Goal: Obtain resource: Download file/media

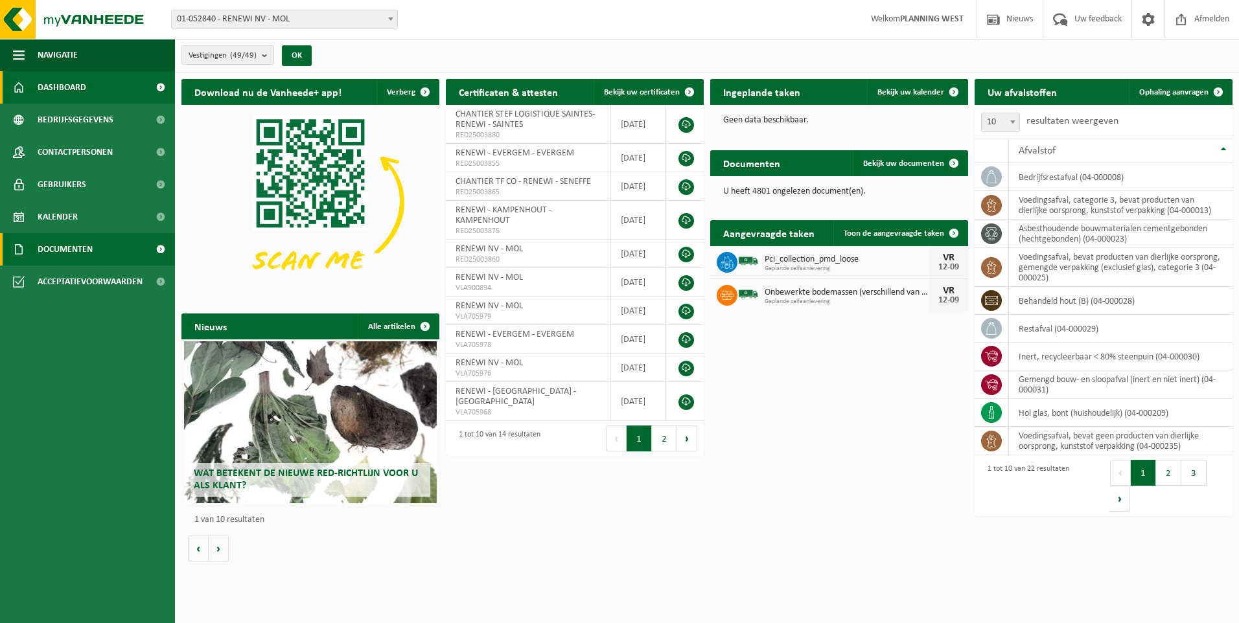
click at [126, 246] on link "Documenten" at bounding box center [87, 249] width 175 height 32
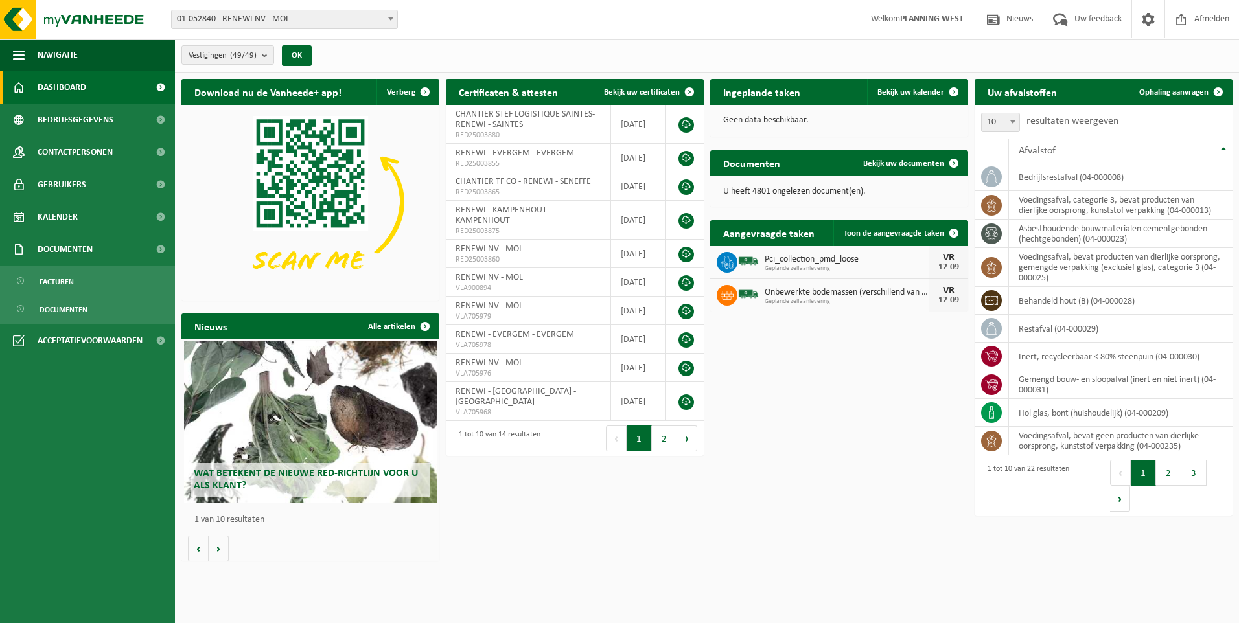
click at [314, 18] on span "01-052840 - RENEWI NV - MOL" at bounding box center [284, 19] width 225 height 18
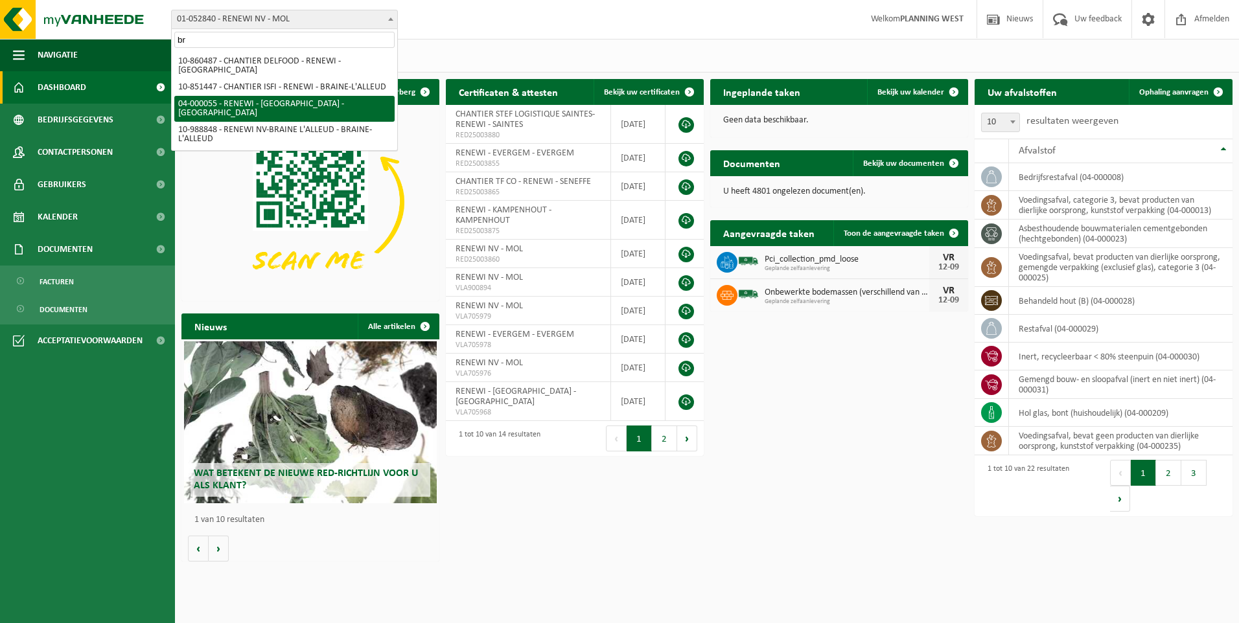
type input "br"
select select "2915"
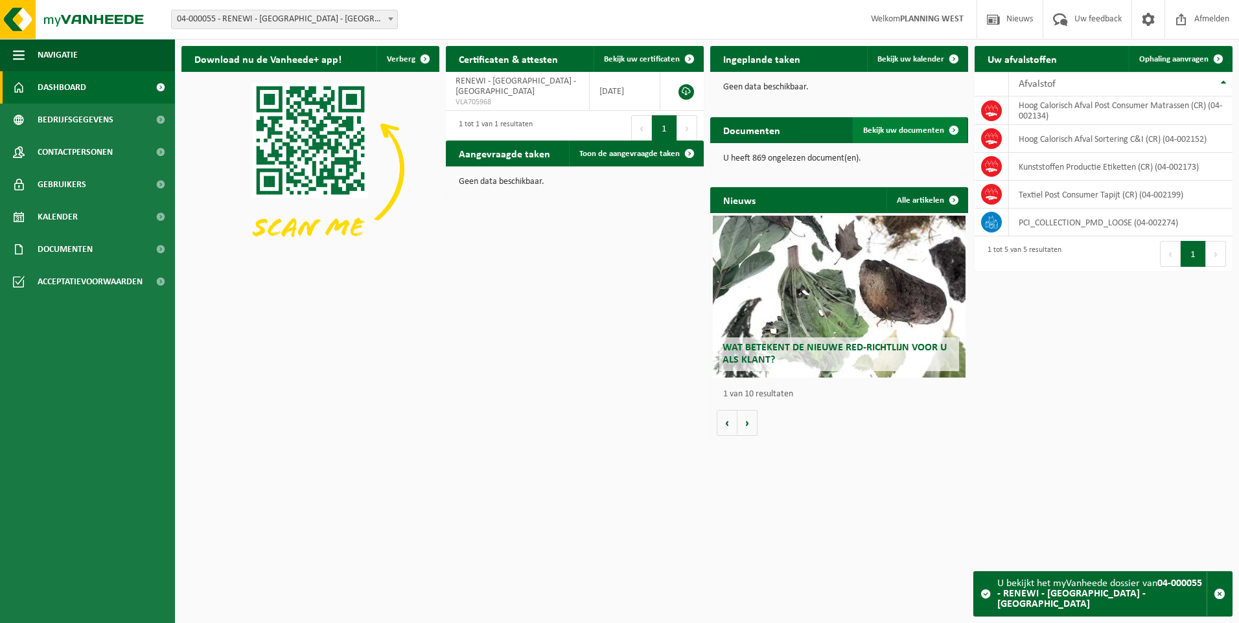
click at [926, 130] on span "Bekijk uw documenten" at bounding box center [903, 130] width 81 height 8
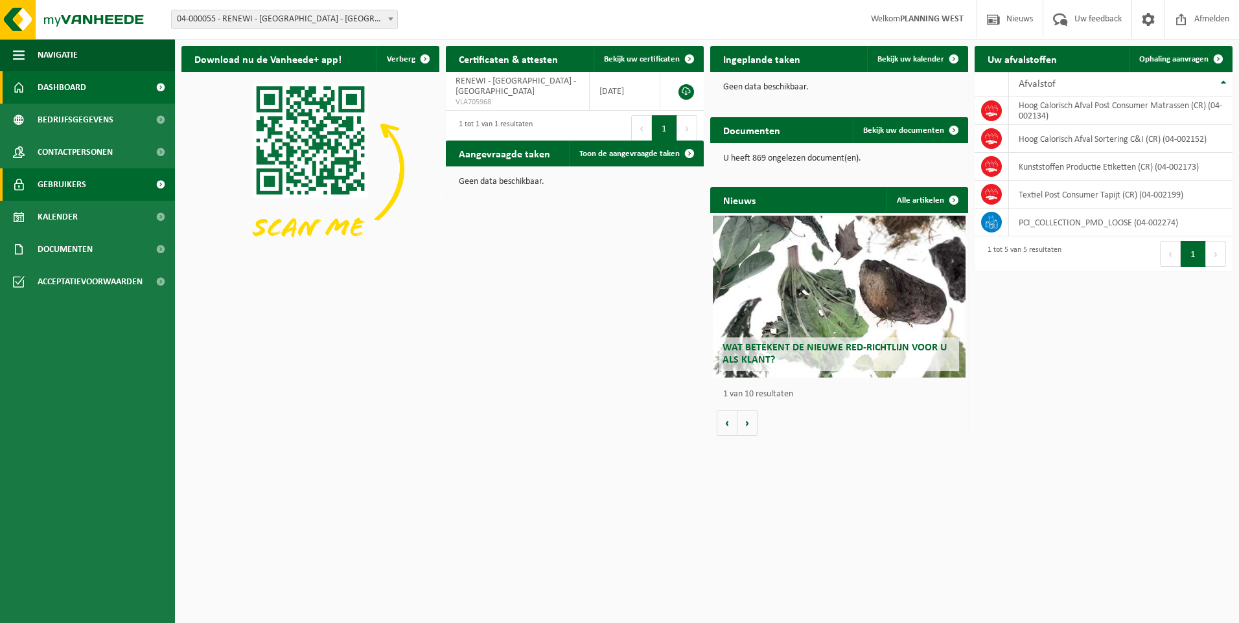
click at [122, 178] on link "Gebruikers" at bounding box center [87, 184] width 175 height 32
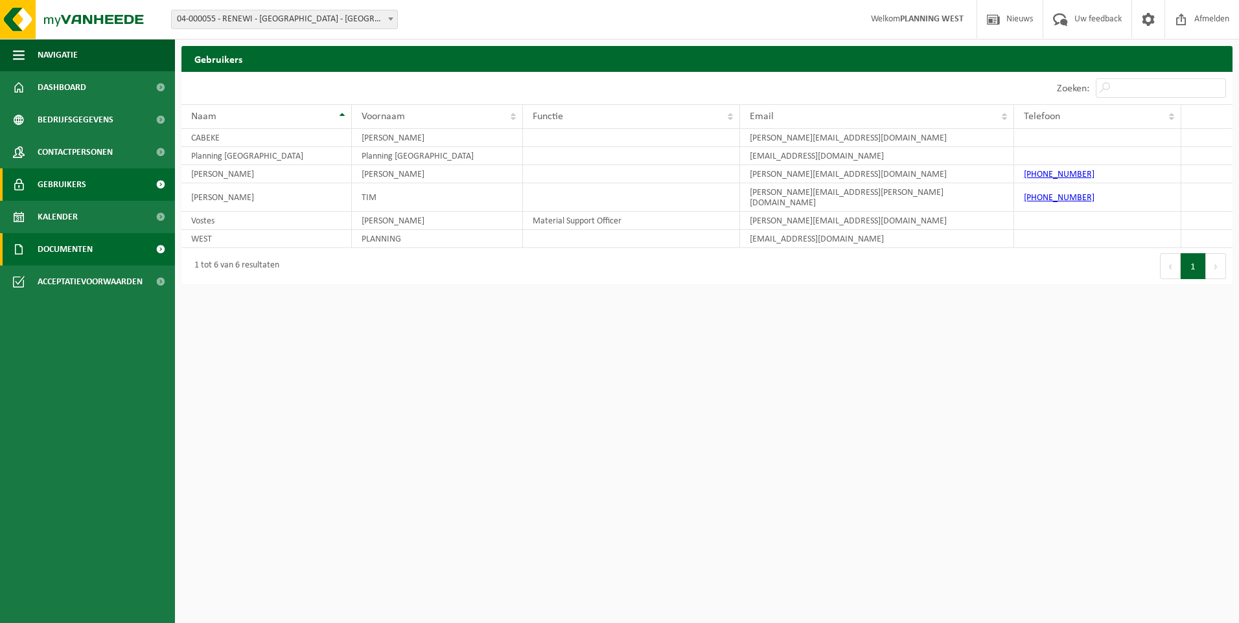
click at [157, 246] on span at bounding box center [160, 249] width 29 height 32
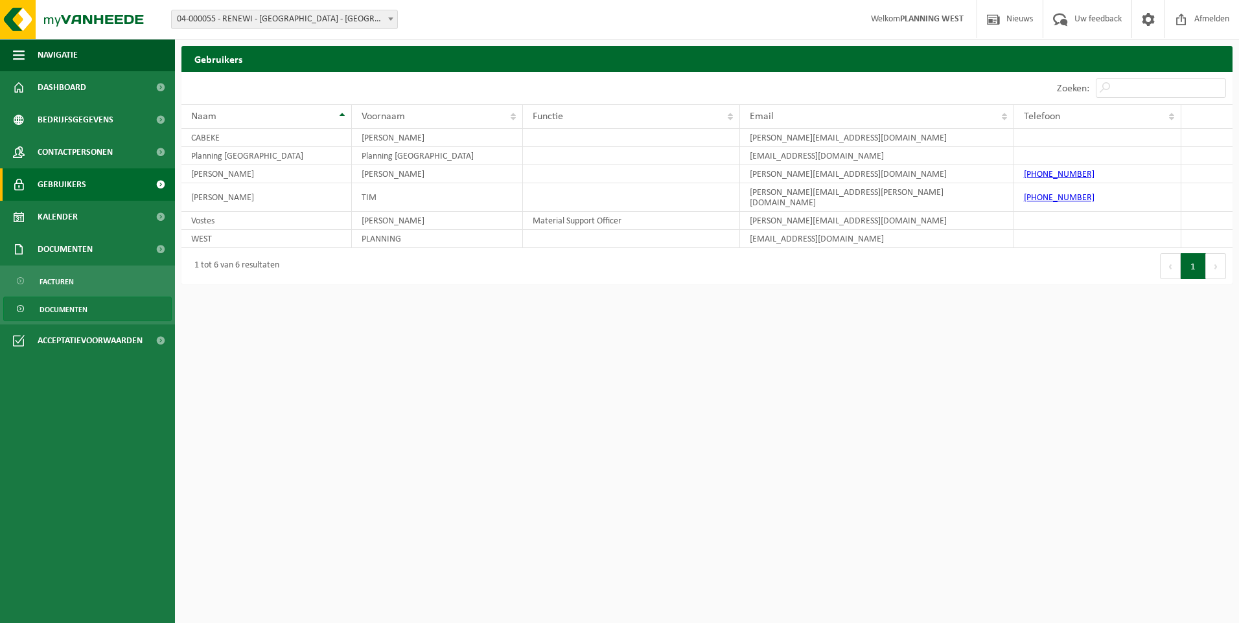
click at [86, 310] on span "Documenten" at bounding box center [64, 309] width 48 height 25
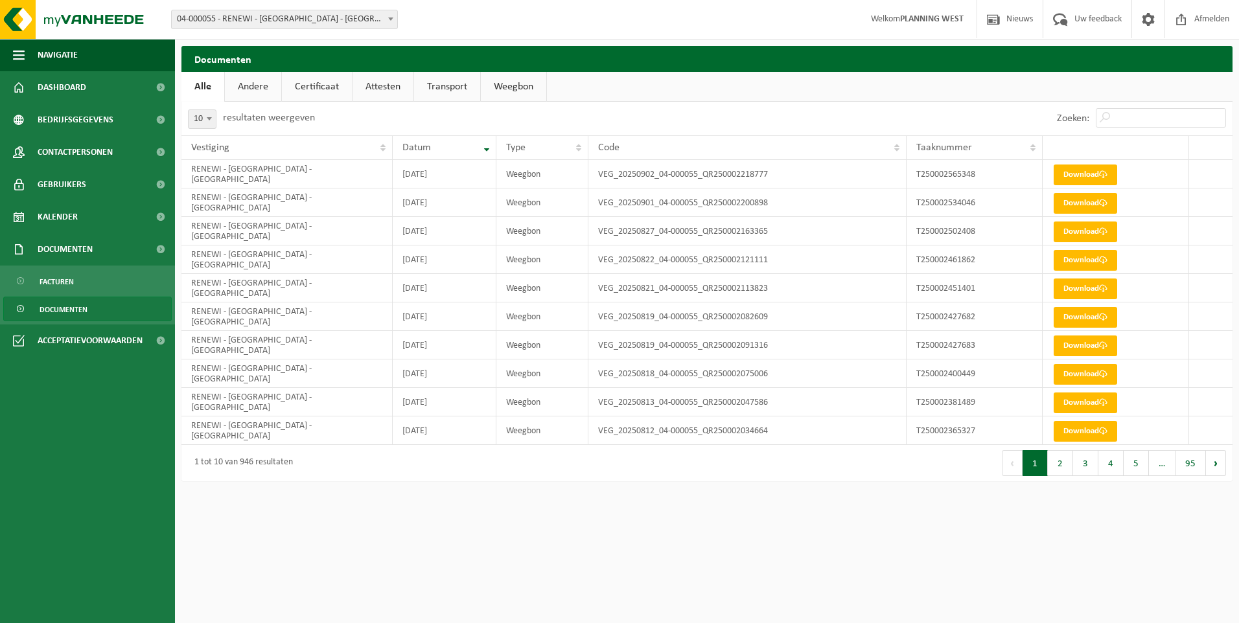
click at [863, 534] on html "Vestiging: 01-052840 - RENEWI NV - MOL 10-864850 - CARDON LOG - CHANTIER RENEWI…" at bounding box center [619, 311] width 1239 height 623
click at [1129, 123] on input "Zoeken:" at bounding box center [1160, 117] width 130 height 19
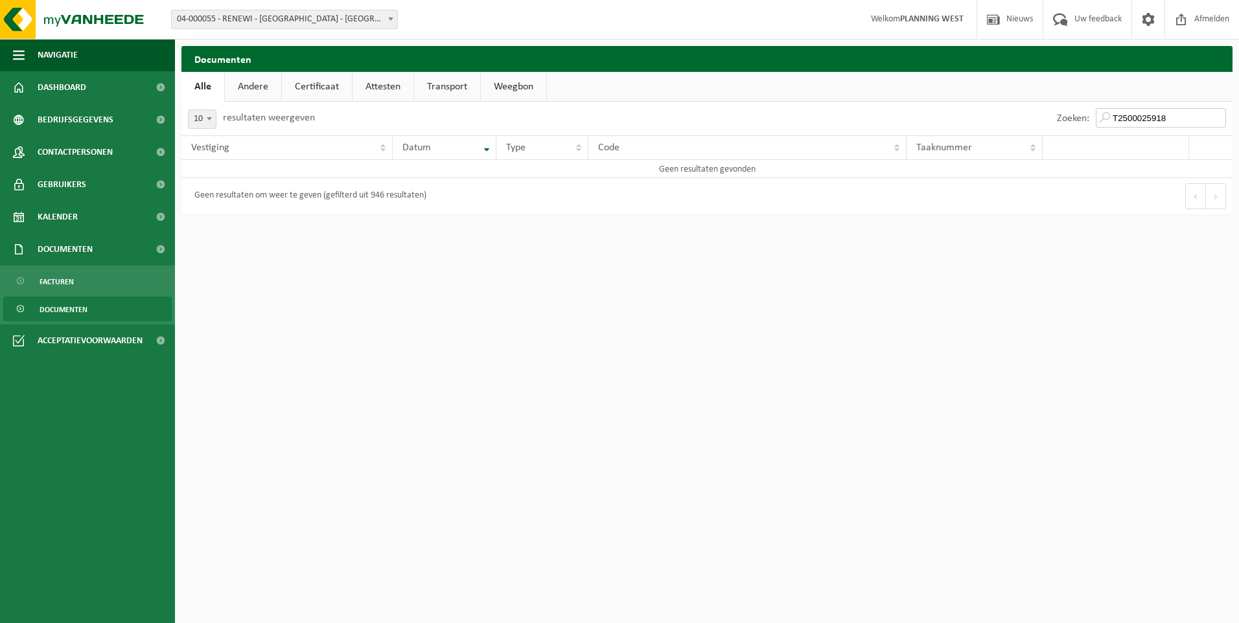
drag, startPoint x: 1180, startPoint y: 117, endPoint x: 1143, endPoint y: 117, distance: 36.9
click at [1143, 117] on input "T2500025918" at bounding box center [1160, 117] width 130 height 19
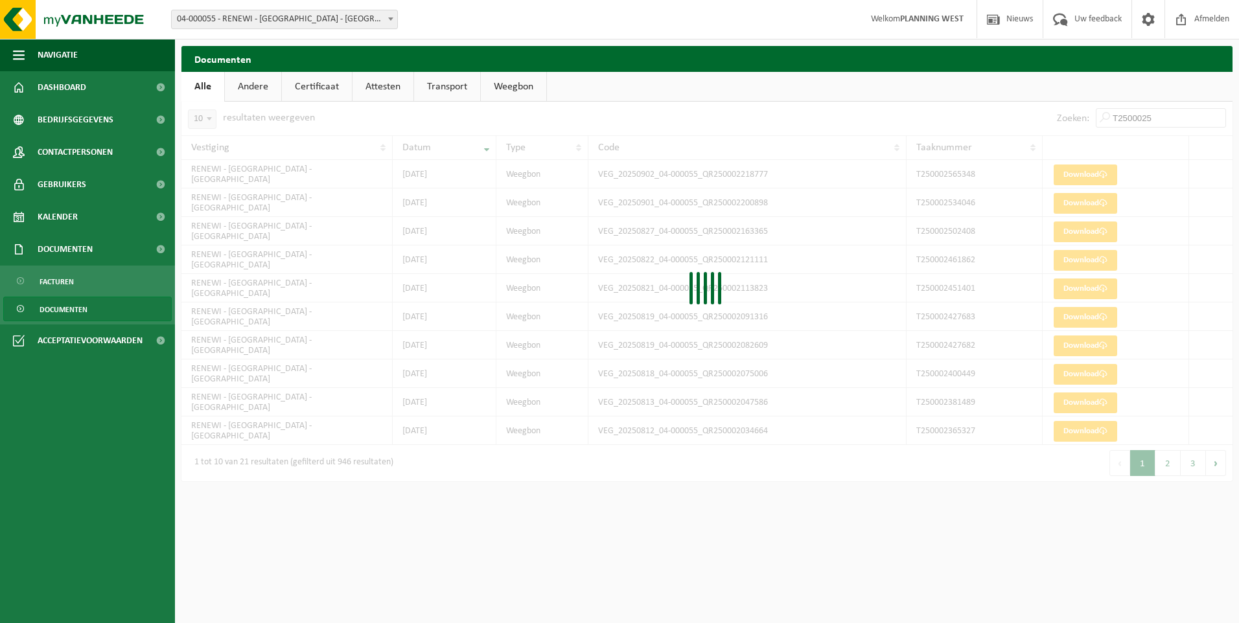
type input "T25000259"
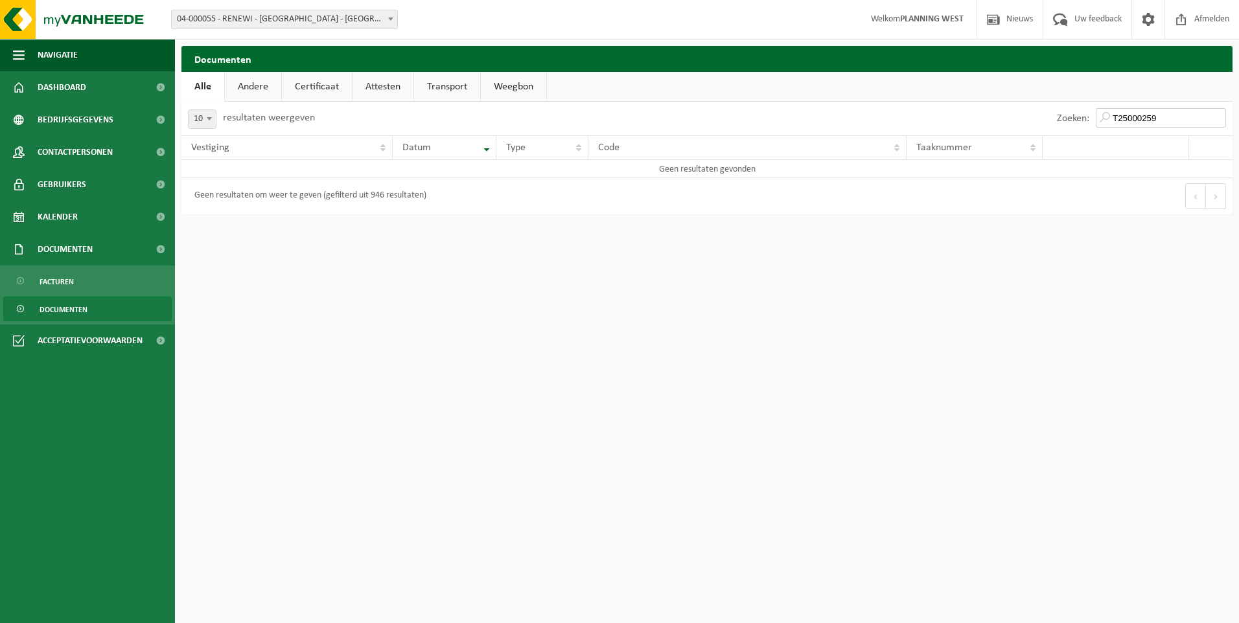
drag, startPoint x: 1165, startPoint y: 113, endPoint x: 882, endPoint y: 105, distance: 283.2
click at [884, 105] on div "Zoeken: T25000259" at bounding box center [969, 119] width 525 height 34
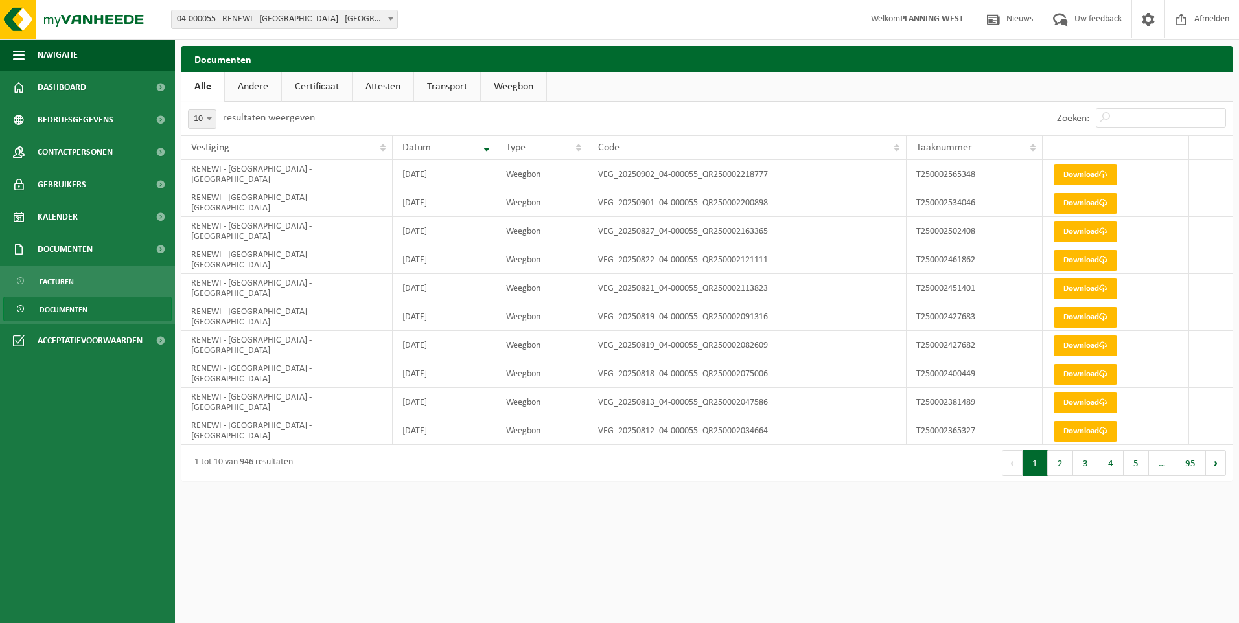
click at [264, 26] on span "04-000055 - RENEWI - [GEOGRAPHIC_DATA] - [GEOGRAPHIC_DATA]" at bounding box center [284, 19] width 225 height 18
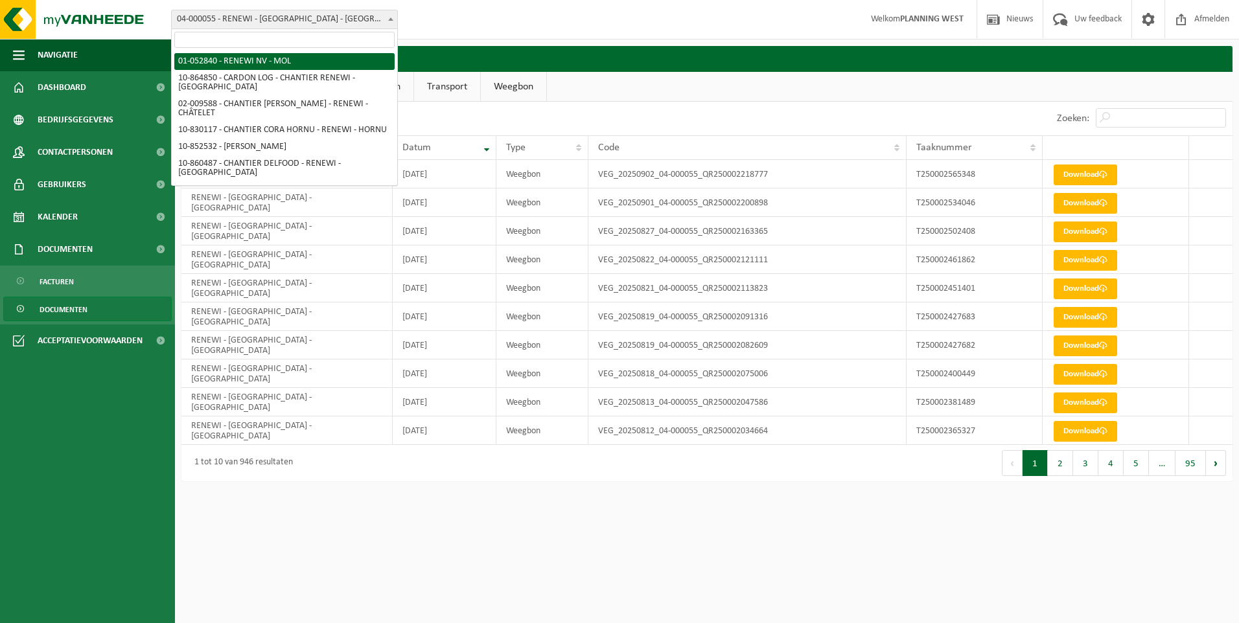
click at [319, 42] on input "search" at bounding box center [284, 40] width 220 height 16
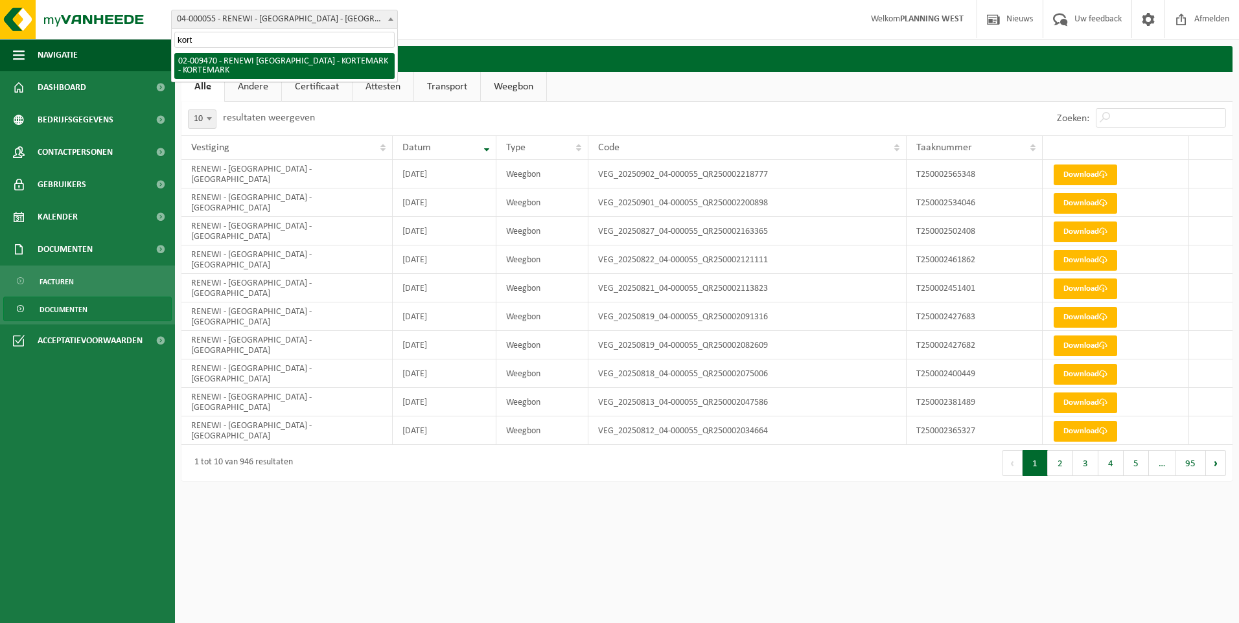
type input "kort"
select select "1785"
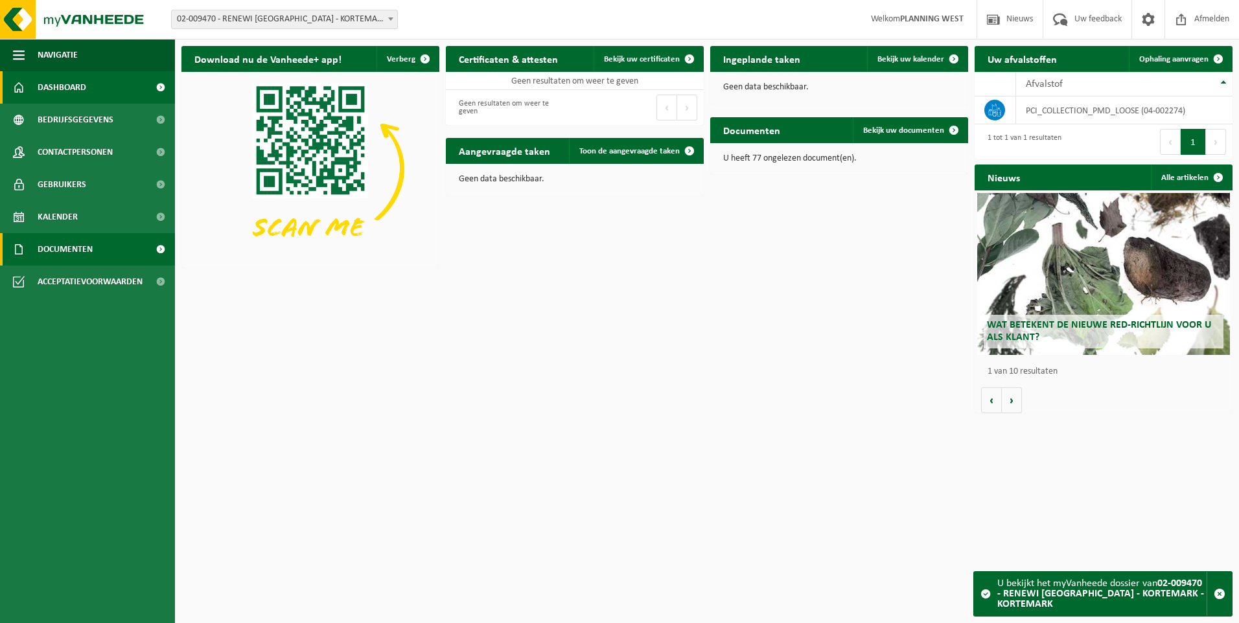
click at [123, 242] on link "Documenten" at bounding box center [87, 249] width 175 height 32
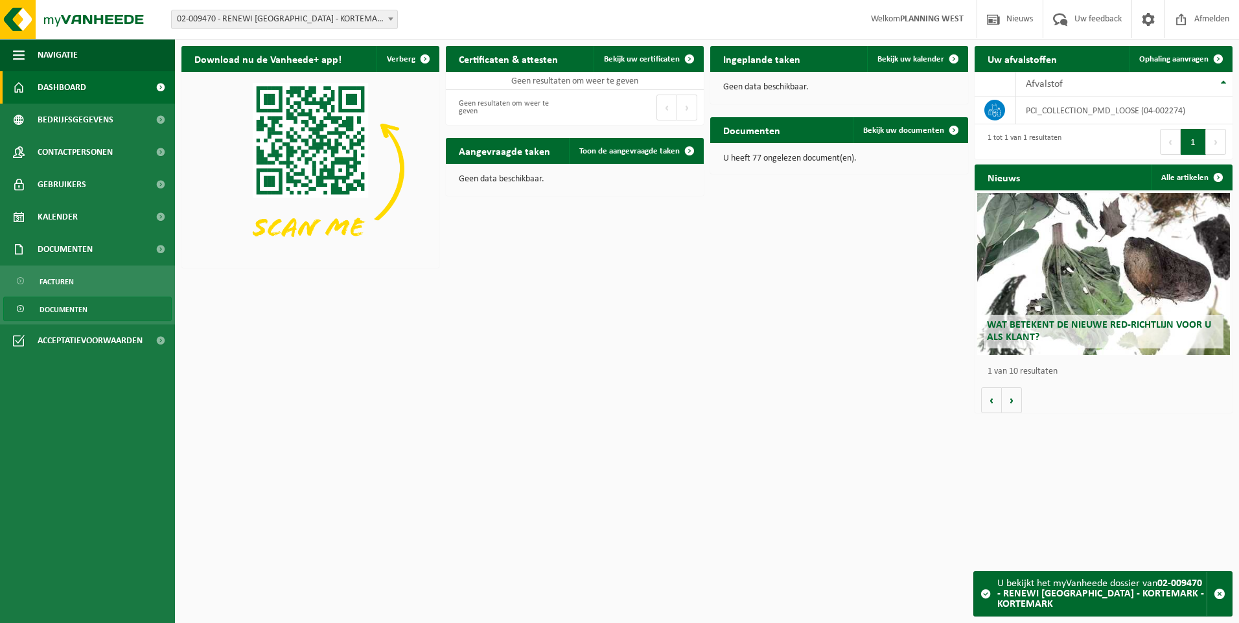
click at [85, 303] on span "Documenten" at bounding box center [64, 309] width 48 height 25
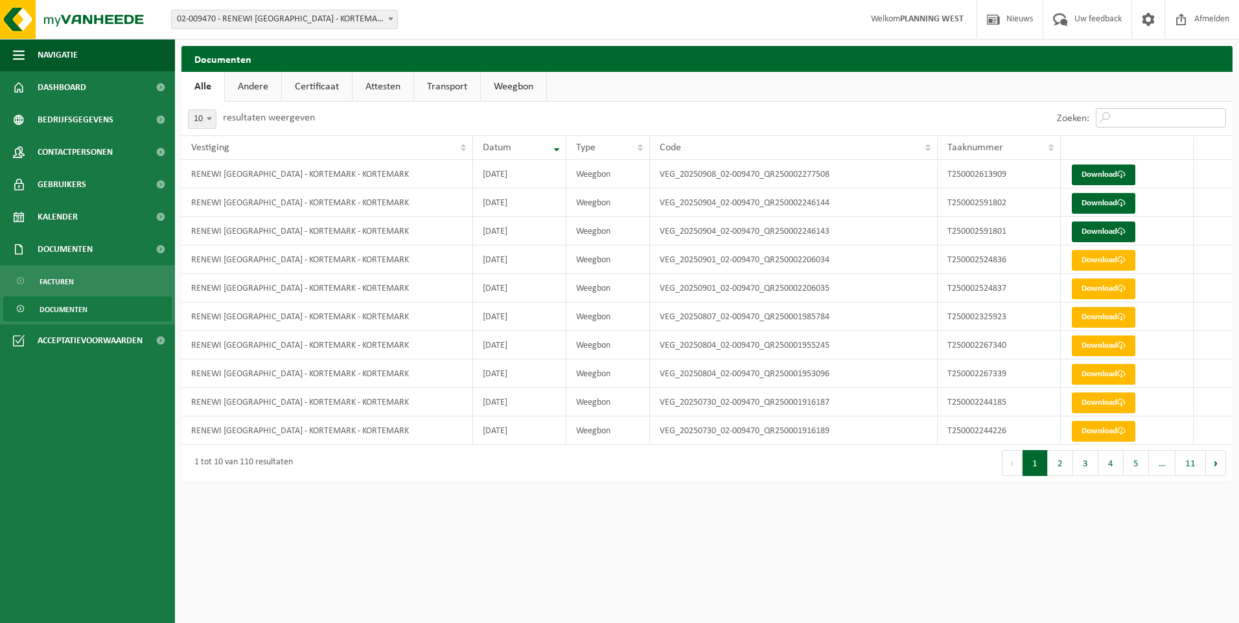
click at [1135, 112] on input "Zoeken:" at bounding box center [1160, 117] width 130 height 19
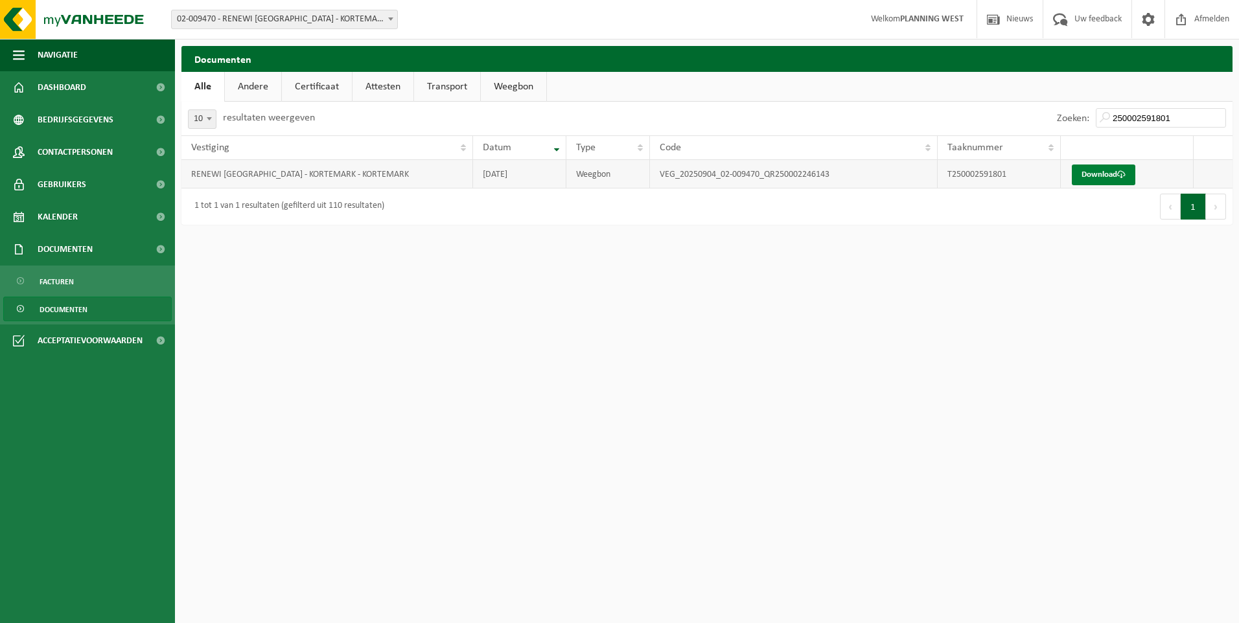
click at [1121, 170] on link "Download" at bounding box center [1102, 175] width 63 height 21
click at [1174, 122] on input "250002591801" at bounding box center [1160, 117] width 130 height 19
type input "25000259180"
click at [1108, 176] on link "Download" at bounding box center [1102, 175] width 63 height 21
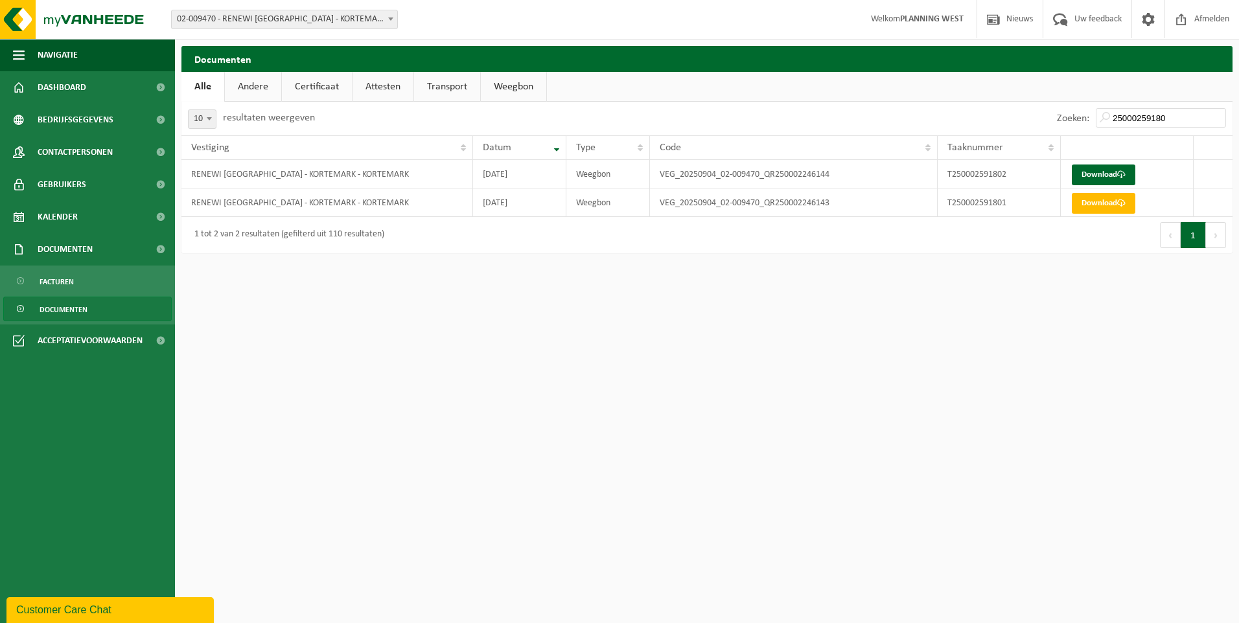
click at [544, 327] on html "Vestiging: 01-052840 - RENEWI NV - MOL 10-864850 - CARDON LOG - CHANTIER RENEWI…" at bounding box center [619, 311] width 1239 height 623
click at [556, 587] on html "Vestiging: 01-052840 - RENEWI NV - MOL 10-864850 - CARDON LOG - CHANTIER RENEWI…" at bounding box center [619, 311] width 1239 height 623
